Goal: Transaction & Acquisition: Register for event/course

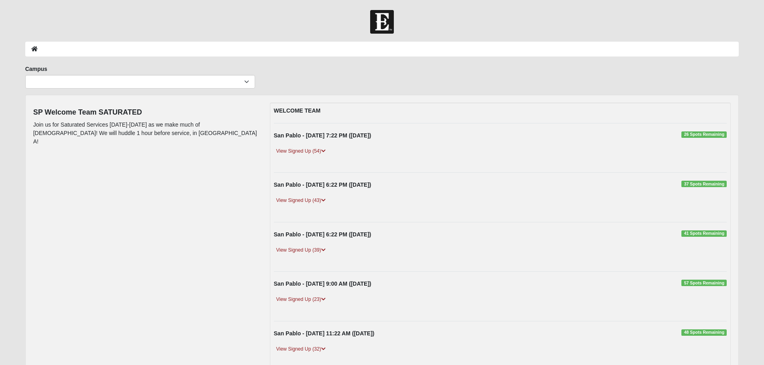
click at [700, 136] on span "26 Spots Remaining" at bounding box center [703, 134] width 45 height 6
click at [698, 135] on span "26 Spots Remaining" at bounding box center [703, 134] width 45 height 6
click at [703, 135] on span "26 Spots Remaining" at bounding box center [703, 134] width 45 height 6
click at [301, 152] on link "View Signed Up (54)" at bounding box center [301, 151] width 54 height 8
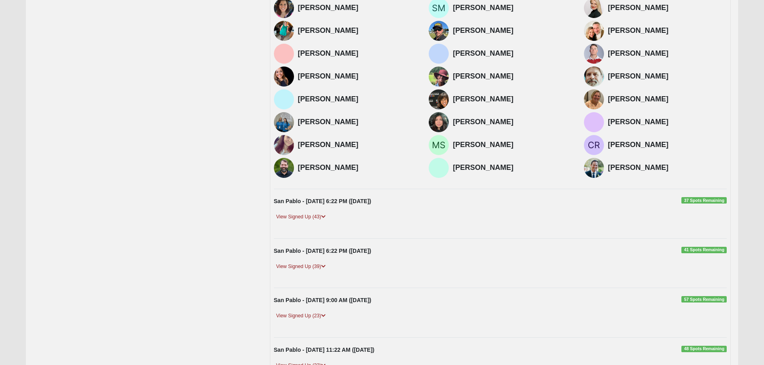
scroll to position [550, 0]
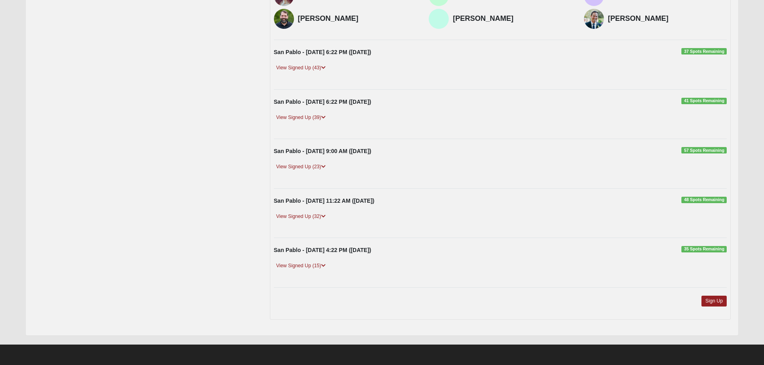
click at [704, 50] on span "37 Spots Remaining" at bounding box center [703, 51] width 45 height 6
click at [717, 301] on link "Sign Up" at bounding box center [714, 301] width 26 height 11
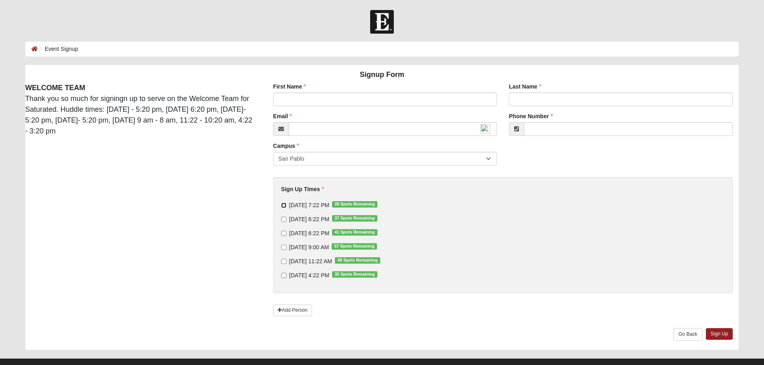
click at [284, 206] on input "[DATE] 7:22 PM 26 Spots Remaining" at bounding box center [283, 205] width 5 height 5
checkbox input "true"
click at [283, 218] on input "[DATE] 6:22 PM 37 Spots Remaining" at bounding box center [283, 219] width 5 height 5
checkbox input "true"
click at [288, 99] on input "First Name" at bounding box center [385, 100] width 224 height 14
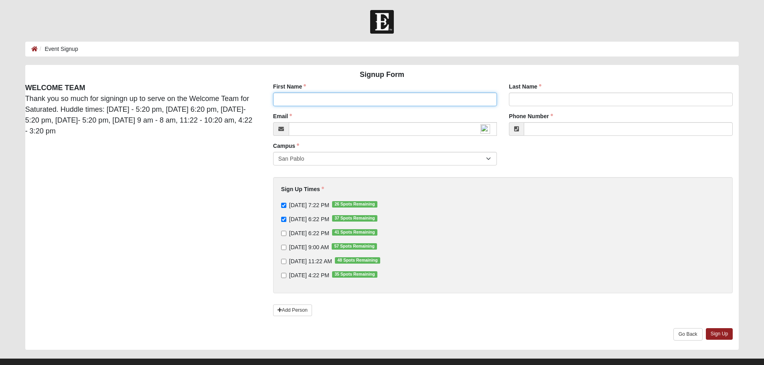
type input "[PERSON_NAME]"
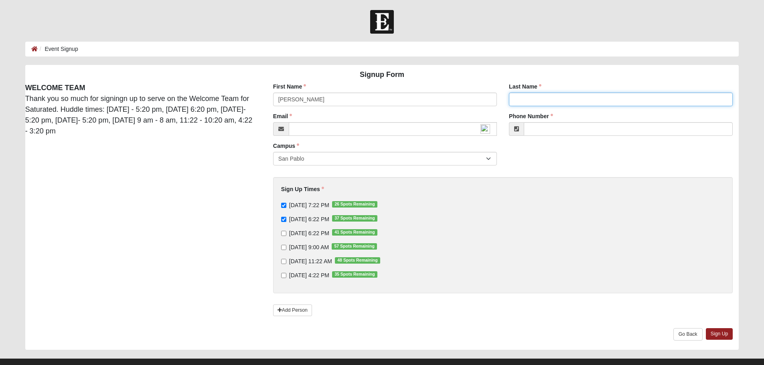
type input "[PERSON_NAME]"
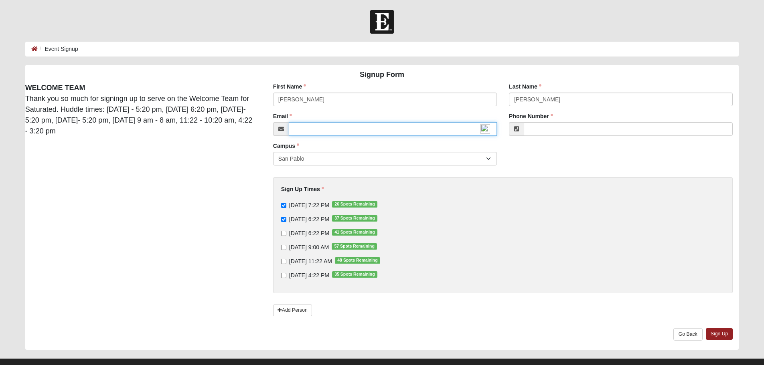
type input "[EMAIL_ADDRESS][DOMAIN_NAME]"
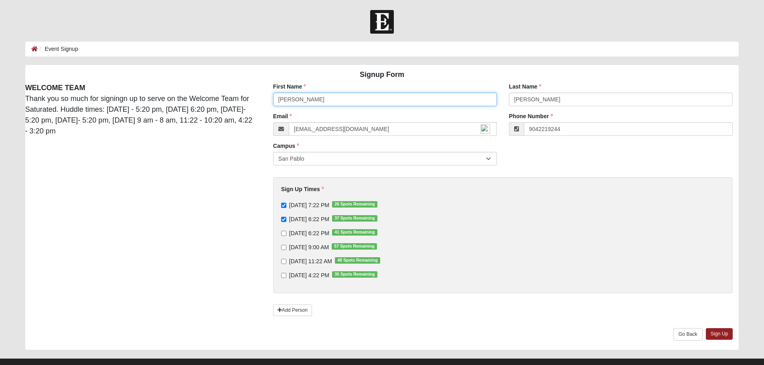
type input "[PHONE_NUMBER]"
click at [285, 218] on input "[DATE] 6:22 PM 37 Spots Remaining" at bounding box center [283, 219] width 5 height 5
checkbox input "false"
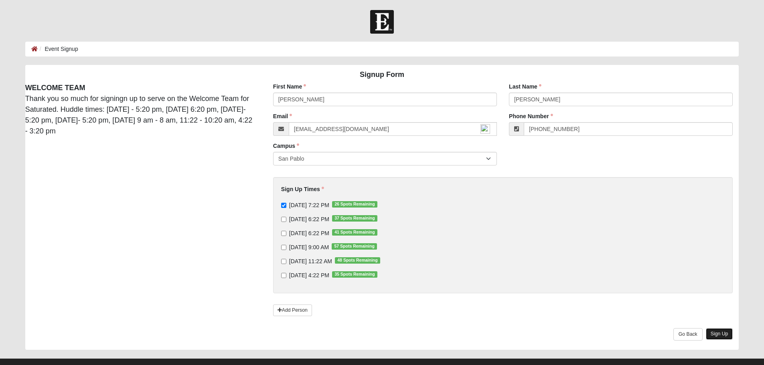
click at [712, 332] on link "Sign Up" at bounding box center [719, 334] width 27 height 12
